Goal: Task Accomplishment & Management: Manage account settings

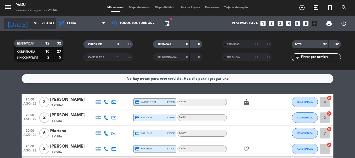
click at [47, 26] on input "vie. 22 ago." at bounding box center [53, 23] width 44 height 9
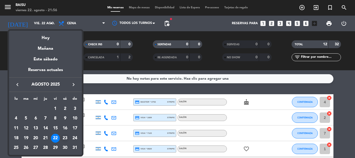
click at [63, 137] on div "23" at bounding box center [65, 137] width 9 height 9
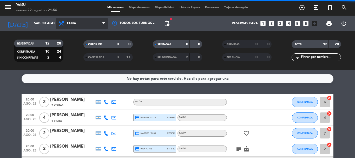
click at [86, 27] on span "Cena" at bounding box center [82, 23] width 52 height 11
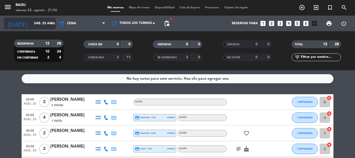
click at [43, 25] on input "sáb. 23 ago." at bounding box center [53, 23] width 44 height 9
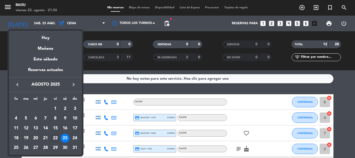
click at [166, 26] on div at bounding box center [177, 79] width 355 height 158
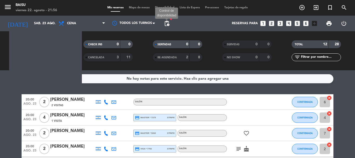
click at [166, 25] on span "pending_actions" at bounding box center [167, 23] width 6 height 6
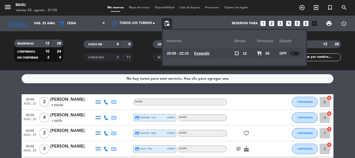
click at [292, 53] on div at bounding box center [294, 53] width 9 height 4
click at [0, 78] on service-notes "No hay notas para este servicio. Haz clic para agregar una" at bounding box center [177, 78] width 355 height 9
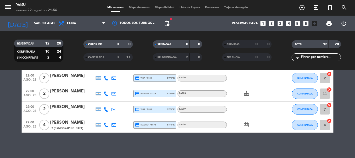
scroll to position [157, 0]
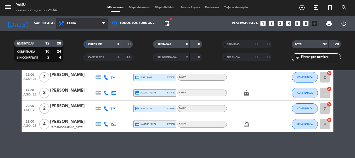
click at [63, 24] on icon at bounding box center [62, 23] width 8 height 6
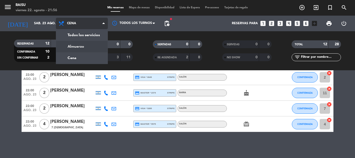
click at [68, 45] on div "menu Raisu [DATE] 22. agosto - 21:56 Mis reservas Mapa de mesas Disponibilidad …" at bounding box center [177, 35] width 355 height 70
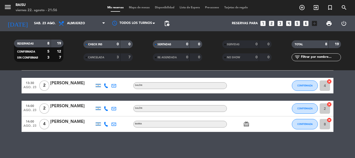
scroll to position [0, 0]
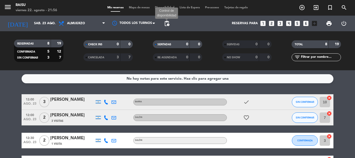
click at [168, 25] on span "pending_actions" at bounding box center [167, 23] width 6 height 6
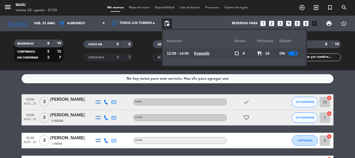
drag, startPoint x: 0, startPoint y: 85, endPoint x: 24, endPoint y: 60, distance: 34.5
click at [1, 83] on div "No hay notas para este servicio. Haz clic para agregar una 12:00 [DATE] 3 [PERS…" at bounding box center [177, 114] width 355 height 88
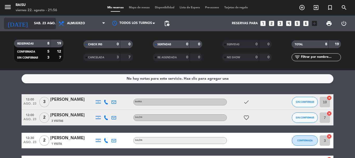
click at [50, 26] on icon "arrow_drop_down" at bounding box center [51, 23] width 6 height 6
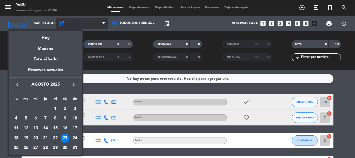
click at [82, 23] on div at bounding box center [177, 79] width 355 height 158
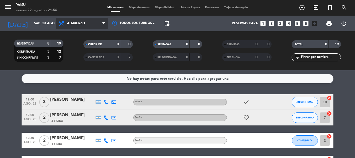
click at [82, 23] on span "Almuerzo" at bounding box center [76, 24] width 18 height 4
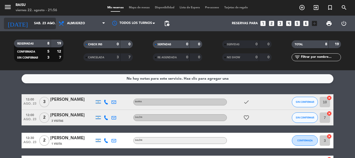
click at [39, 20] on input "sáb. 23 ago." at bounding box center [53, 23] width 44 height 9
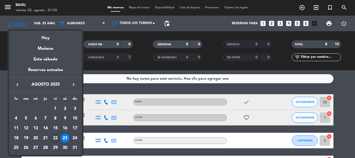
click at [54, 136] on div "22" at bounding box center [55, 137] width 9 height 9
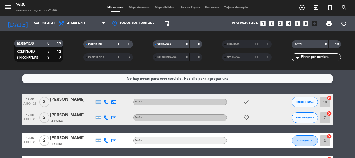
type input "vie. 22 ago."
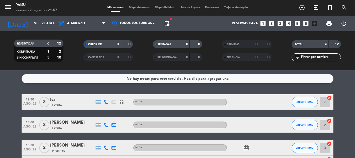
click at [55, 101] on div "Isa" at bounding box center [72, 99] width 44 height 7
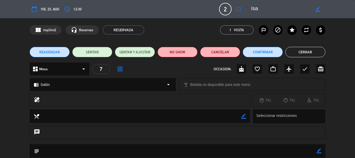
click at [306, 53] on button "Cerrar" at bounding box center [305, 52] width 40 height 10
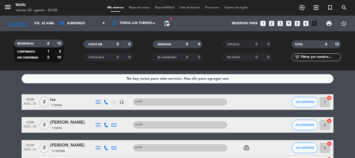
scroll to position [78, 0]
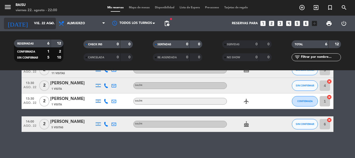
click at [42, 24] on input "vie. 22 ago." at bounding box center [53, 23] width 44 height 9
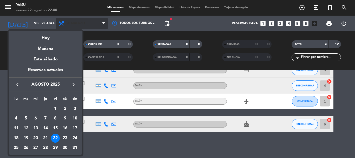
drag, startPoint x: 42, startPoint y: 24, endPoint x: 78, endPoint y: 22, distance: 36.9
click at [45, 24] on div at bounding box center [177, 79] width 355 height 158
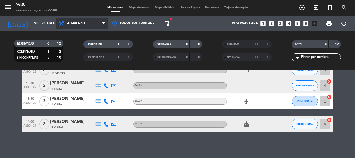
click at [78, 22] on span "Almuerzo" at bounding box center [76, 24] width 18 height 4
click at [80, 59] on div "menu Raisu [DATE] 22. agosto - 22:00 Mis reservas Mapa de mesas Disponibilidad …" at bounding box center [177, 35] width 355 height 70
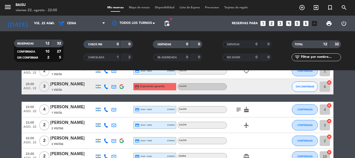
click at [236, 107] on icon "subject" at bounding box center [238, 109] width 6 height 6
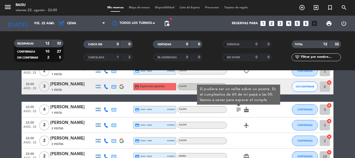
click at [235, 107] on icon "subject" at bounding box center [238, 109] width 6 height 6
